Goal: Navigation & Orientation: Find specific page/section

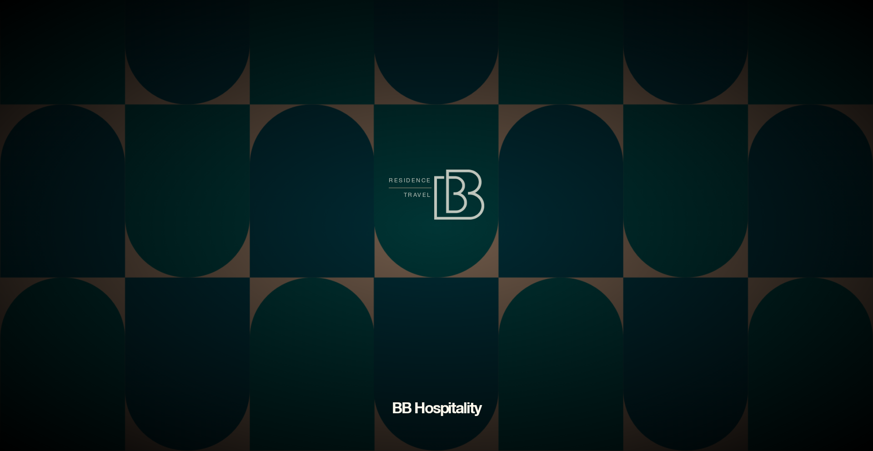
click at [500, 220] on div "residence travel BB hospitality" at bounding box center [436, 225] width 873 height 451
click at [416, 180] on span "residence" at bounding box center [410, 180] width 43 height 14
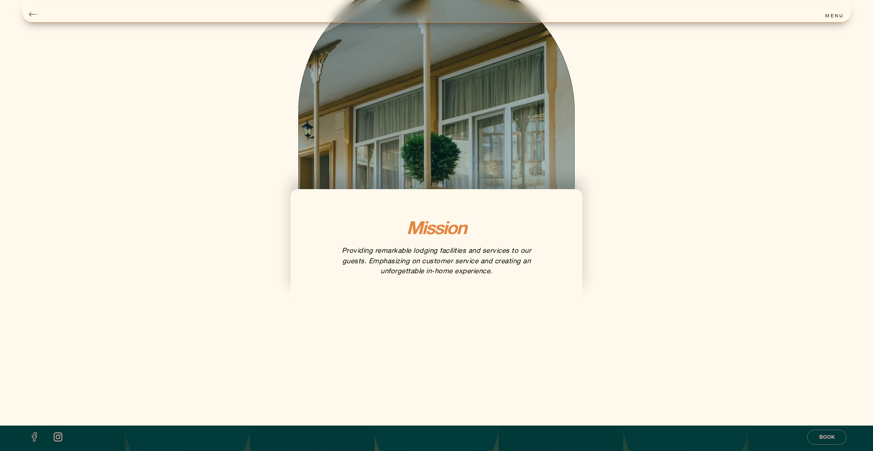
scroll to position [1509, 0]
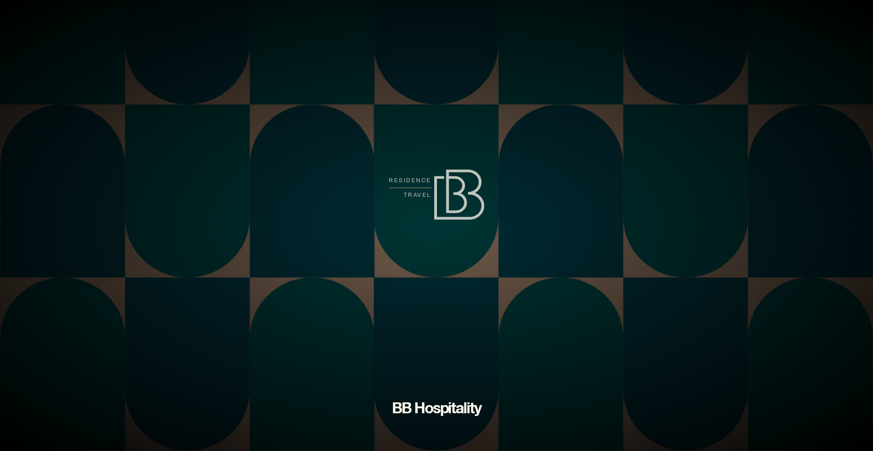
click at [408, 172] on div "residence travel" at bounding box center [436, 195] width 95 height 50
click at [410, 175] on span "residence" at bounding box center [410, 180] width 43 height 14
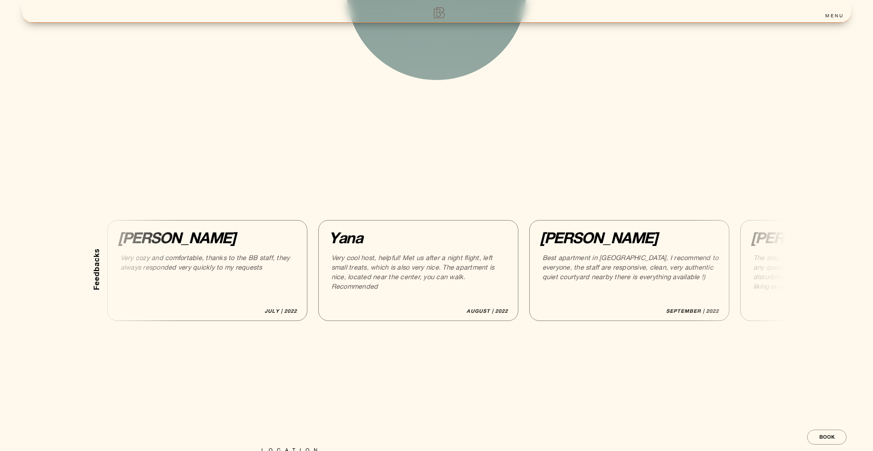
scroll to position [2677, 0]
